Goal: Task Accomplishment & Management: Manage account settings

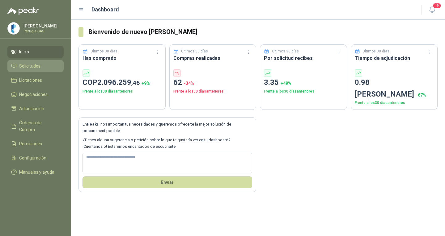
click at [36, 67] on span "Solicitudes" at bounding box center [29, 66] width 21 height 7
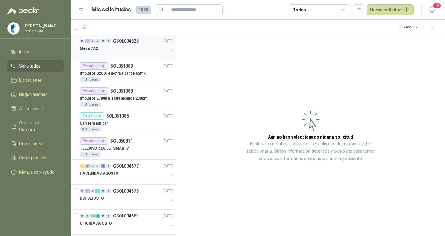
click at [132, 52] on div at bounding box center [124, 54] width 89 height 5
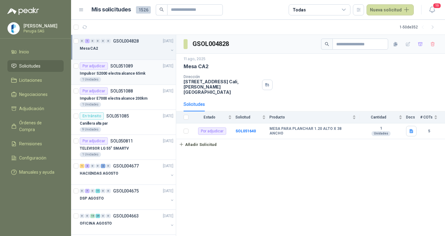
click at [148, 65] on div "Por adjudicar SOL051089 [DATE]" at bounding box center [127, 65] width 94 height 7
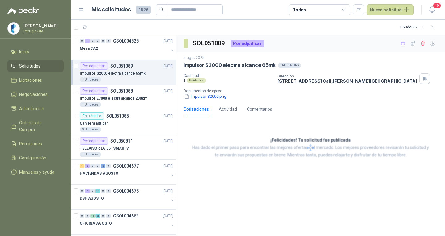
click at [127, 71] on p "Impulsor S2000 electra alcance 65mk" at bounding box center [113, 74] width 66 height 6
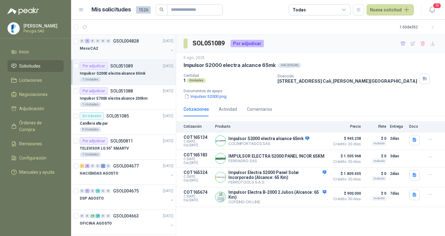
click at [127, 51] on div "Mesa CA2" at bounding box center [124, 48] width 89 height 7
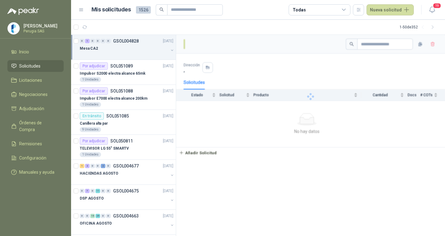
click at [127, 50] on div "Mesa CA2" at bounding box center [124, 48] width 89 height 7
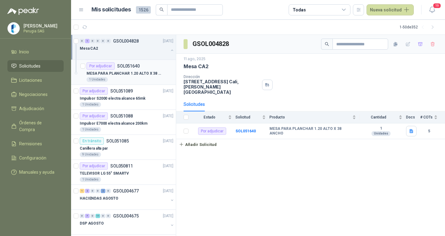
click at [124, 69] on div "Por adjudicar SOL051640" at bounding box center [112, 65] width 53 height 7
